Goal: Information Seeking & Learning: Learn about a topic

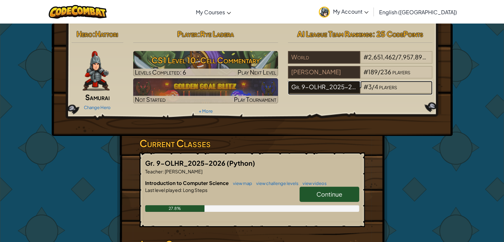
click at [331, 86] on div "Gr. 9-OLHR_2025-2026" at bounding box center [324, 87] width 72 height 13
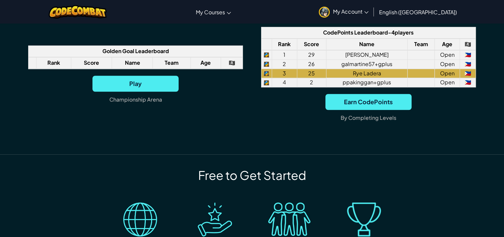
scroll to position [464, 0]
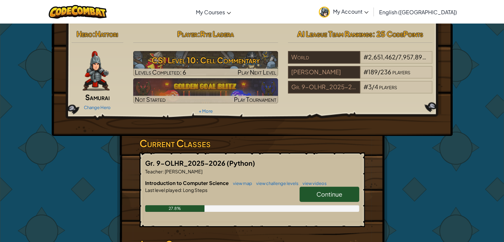
click at [330, 197] on link "Continue" at bounding box center [330, 194] width 60 height 15
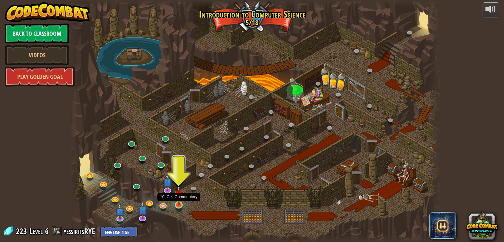
click at [179, 205] on img at bounding box center [178, 194] width 9 height 21
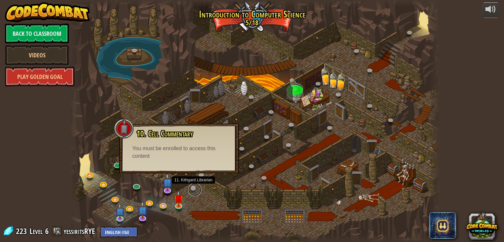
click at [194, 187] on link at bounding box center [194, 189] width 13 height 13
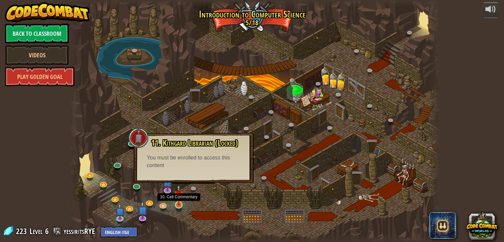
click at [178, 203] on img at bounding box center [178, 194] width 9 height 21
